Goal: Transaction & Acquisition: Book appointment/travel/reservation

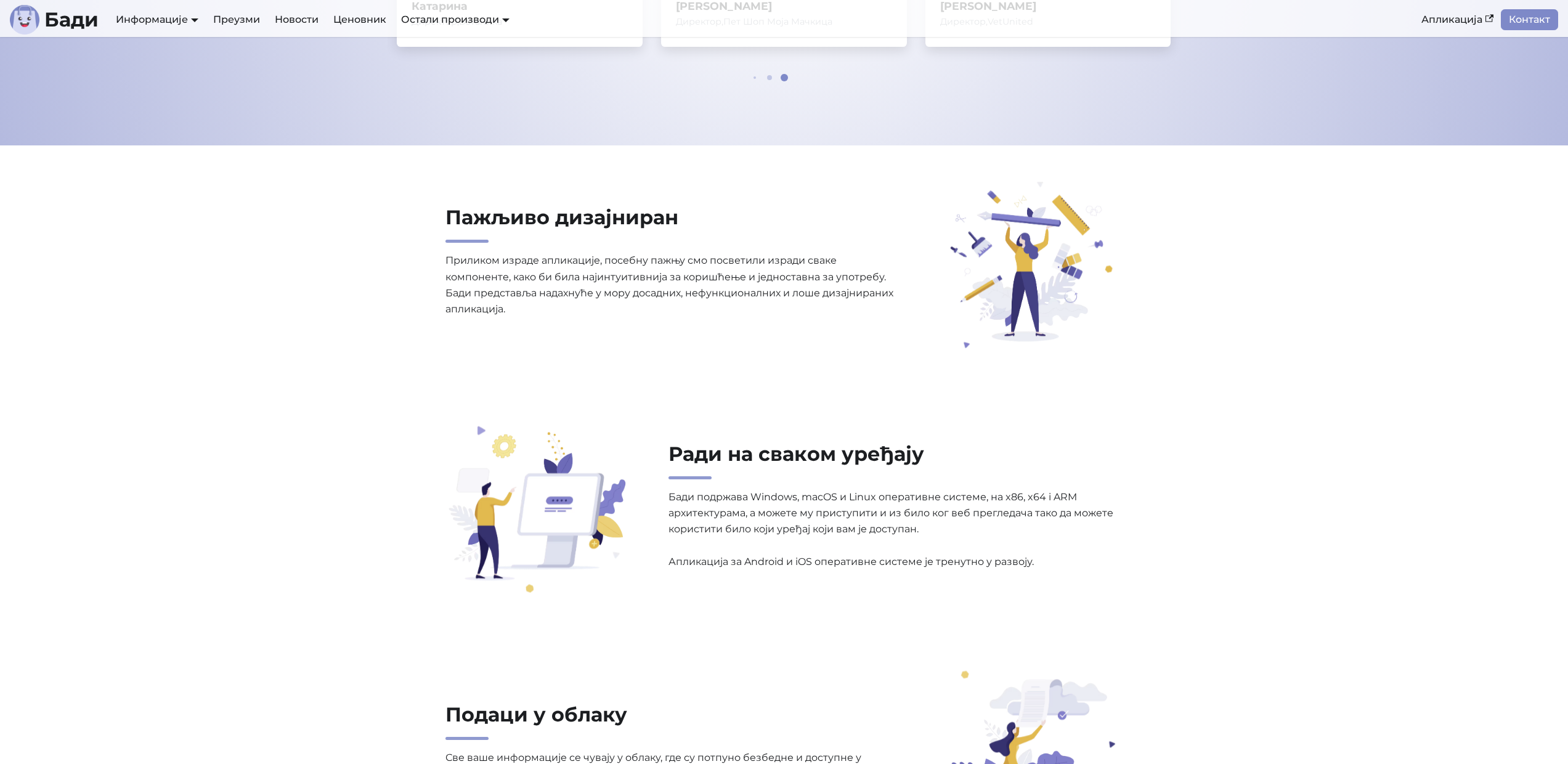
scroll to position [847, 0]
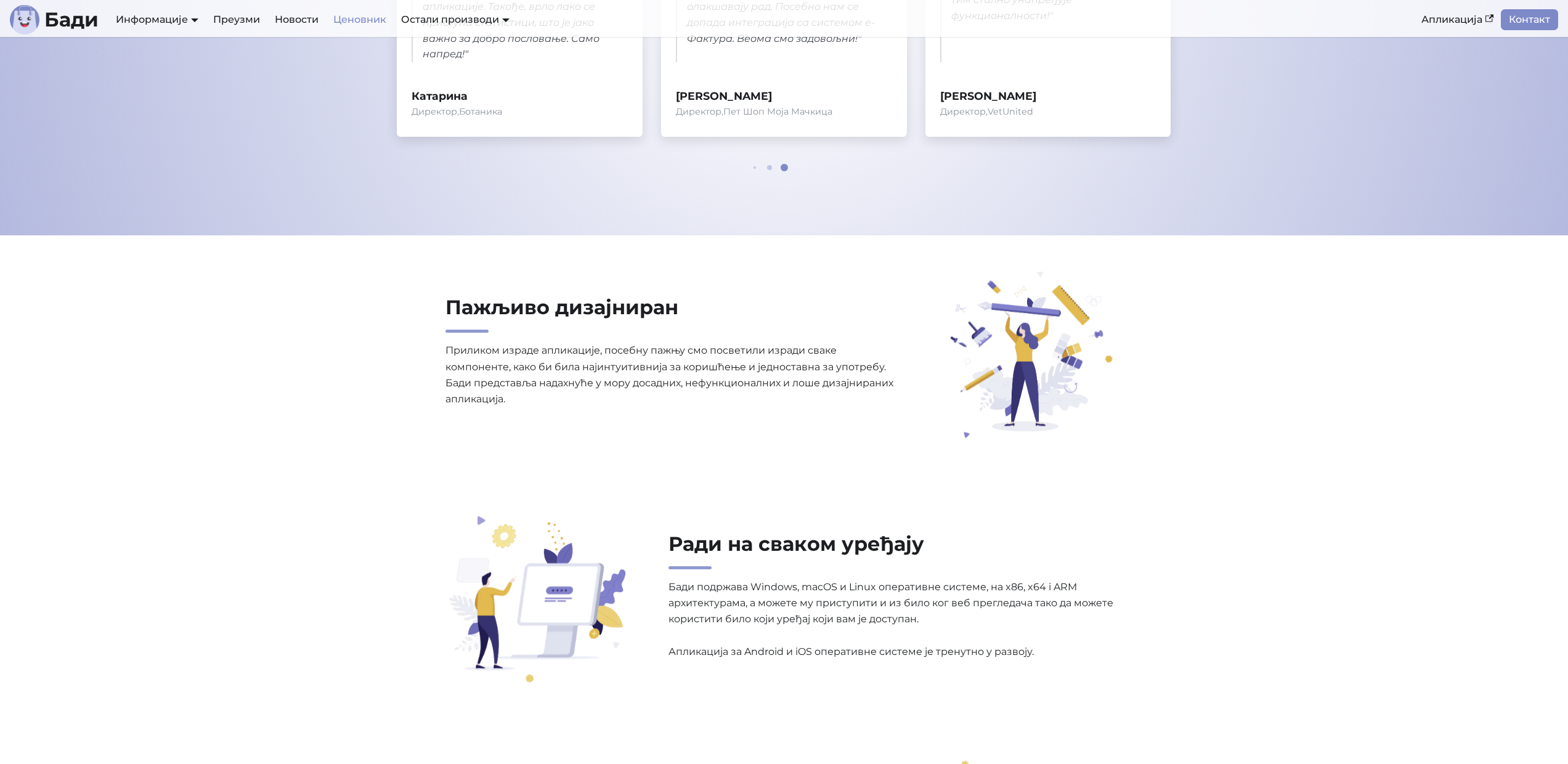
click at [365, 17] on link "Ценовник" at bounding box center [360, 19] width 68 height 21
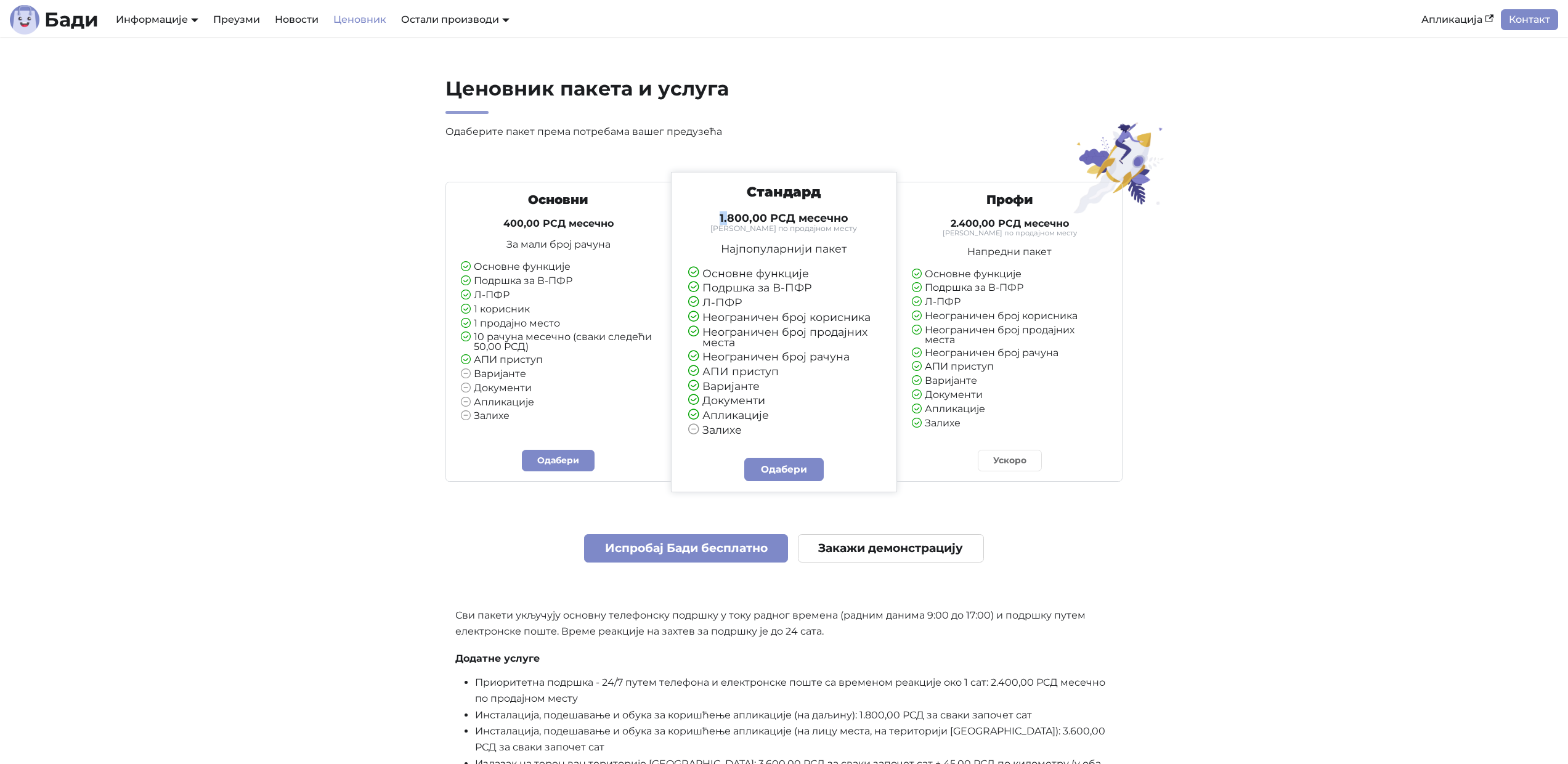
drag, startPoint x: 720, startPoint y: 218, endPoint x: 727, endPoint y: 216, distance: 7.3
click at [727, 216] on h4 "1.800,00 РСД месечно" at bounding box center [784, 218] width 192 height 13
drag, startPoint x: 504, startPoint y: 227, endPoint x: 539, endPoint y: 223, distance: 35.2
click at [539, 223] on h4 "400,00 РСД месечно" at bounding box center [558, 224] width 195 height 13
copy h4 "400,00"
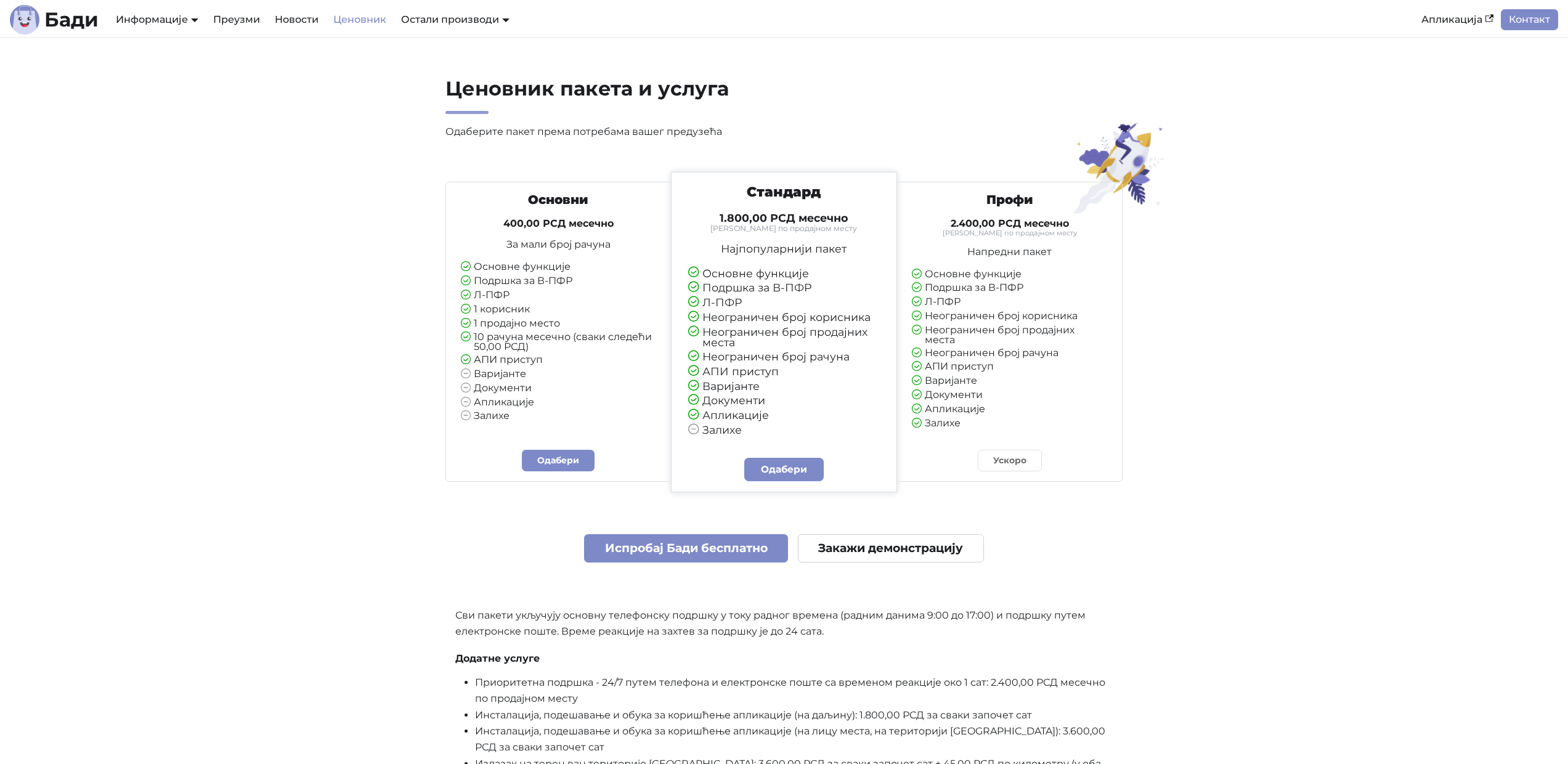
click at [181, 344] on section "Ценовник пакета и услуга Одаберите пакет према потребама вашег предузећа Основн…" at bounding box center [784, 468] width 1568 height 862
click at [101, 326] on section "Ценовник пакета и услуга Одаберите пакет према потребама вашег предузећа Основн…" at bounding box center [784, 468] width 1568 height 862
click at [825, 544] on link "Закажи демонстрацију" at bounding box center [891, 548] width 186 height 29
click at [435, 69] on link "Мој Бади" at bounding box center [446, 67] width 95 height 19
click at [446, 44] on link "[PERSON_NAME]" at bounding box center [446, 47] width 95 height 19
